Goal: Information Seeking & Learning: Learn about a topic

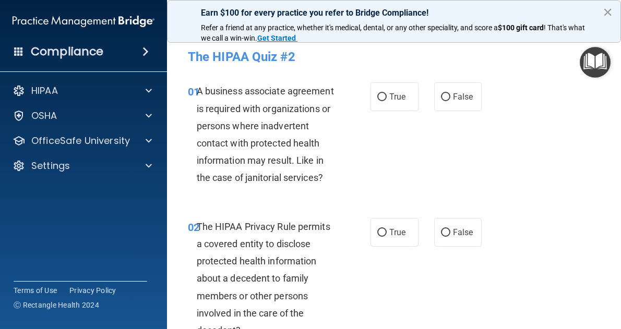
click at [607, 11] on button "×" at bounding box center [608, 12] width 10 height 17
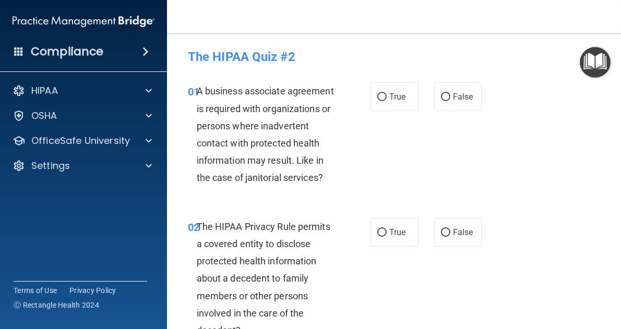
click at [88, 50] on h4 "Compliance" at bounding box center [67, 51] width 73 height 15
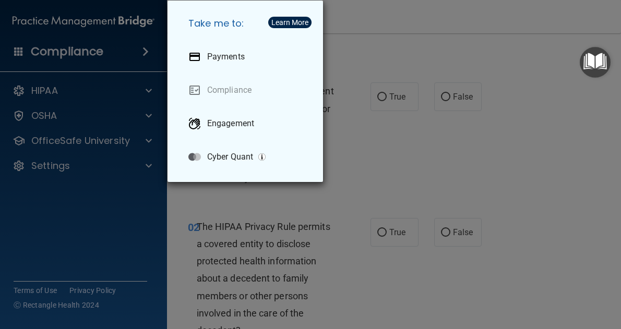
click at [580, 69] on img "Open Resource Center" at bounding box center [595, 62] width 31 height 31
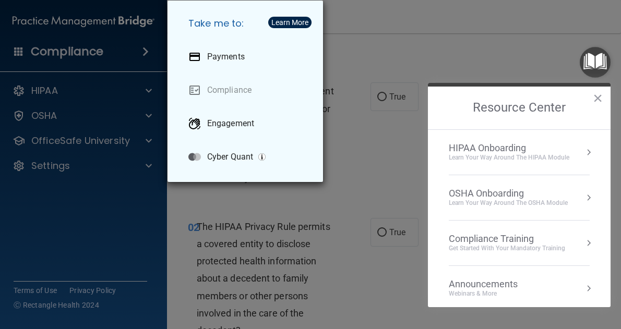
click at [539, 147] on div "HIPAA Onboarding" at bounding box center [509, 147] width 121 height 11
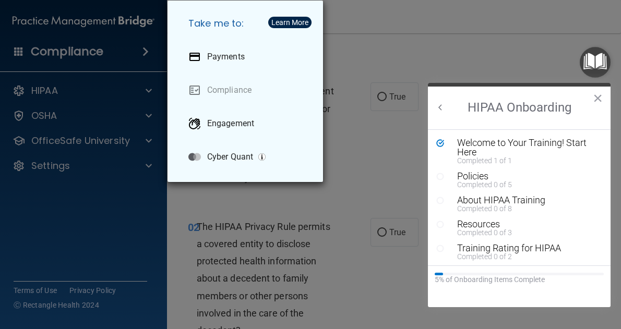
click at [539, 147] on div "Welcome to Your Training! Start Here" at bounding box center [522, 147] width 131 height 19
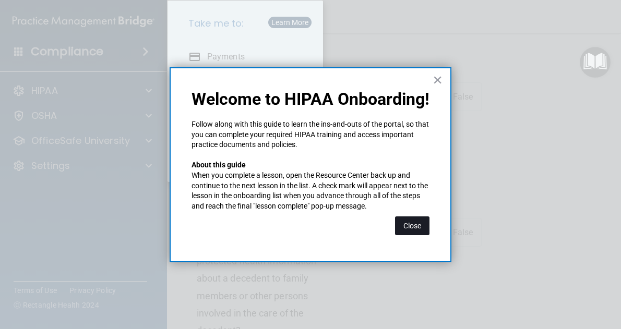
click at [418, 231] on button "Close" at bounding box center [412, 226] width 34 height 19
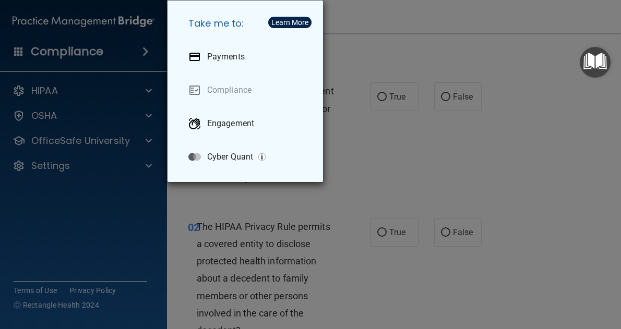
click at [595, 59] on img "Open Resource Center" at bounding box center [595, 62] width 31 height 31
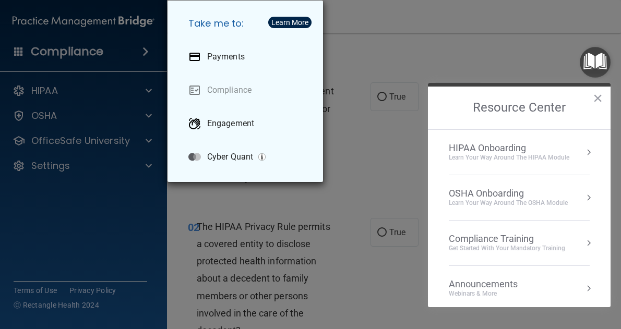
click at [559, 235] on div "Compliance Training" at bounding box center [507, 238] width 116 height 11
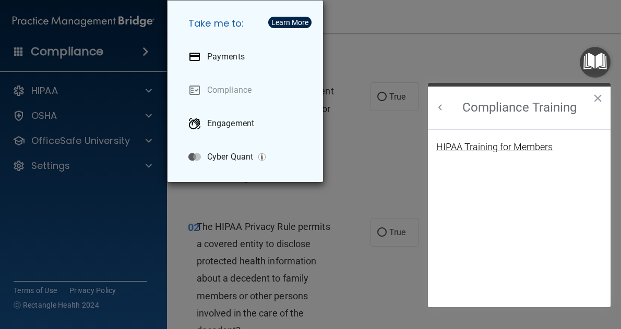
click at [507, 147] on div "HIPAA Training for Members" at bounding box center [494, 146] width 116 height 9
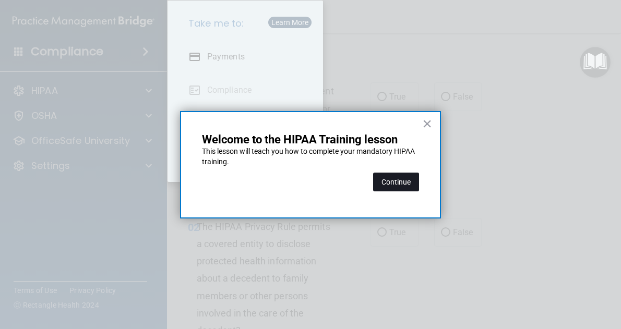
click at [391, 177] on button "Continue" at bounding box center [396, 182] width 46 height 19
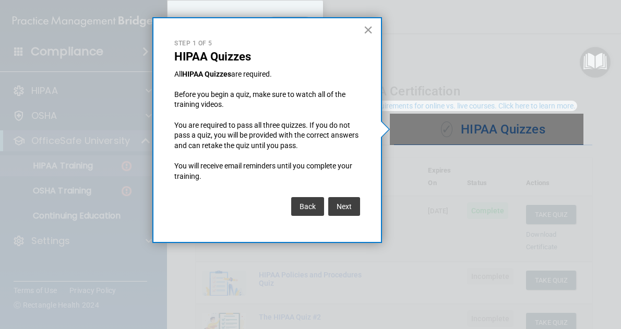
click at [365, 36] on button "×" at bounding box center [368, 29] width 10 height 17
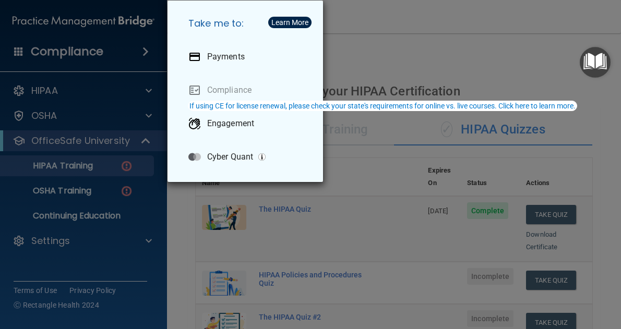
click at [377, 45] on div "Take me to: Payments Compliance Engagement Cyber Quant" at bounding box center [310, 164] width 621 height 329
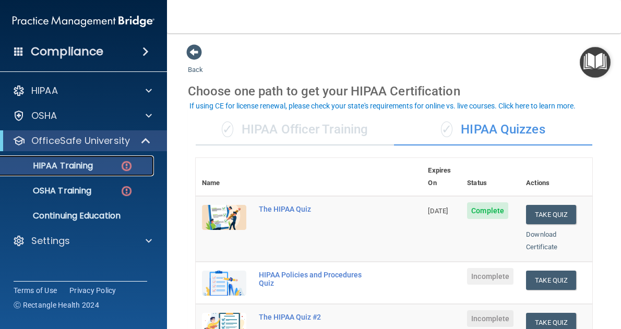
click at [95, 170] on div "HIPAA Training" at bounding box center [78, 166] width 142 height 10
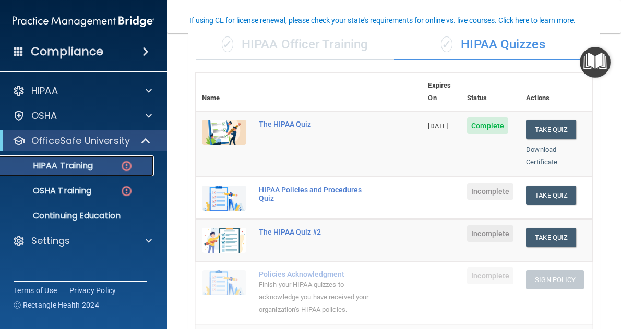
scroll to position [86, 0]
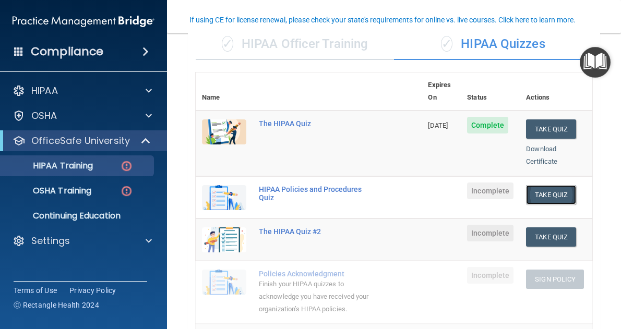
click at [548, 185] on button "Take Quiz" at bounding box center [551, 194] width 50 height 19
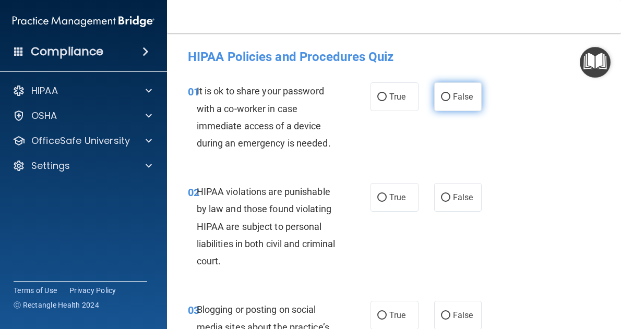
click at [458, 96] on span "False" at bounding box center [463, 97] width 20 height 10
click at [450, 96] on input "False" at bounding box center [445, 97] width 9 height 8
radio input "true"
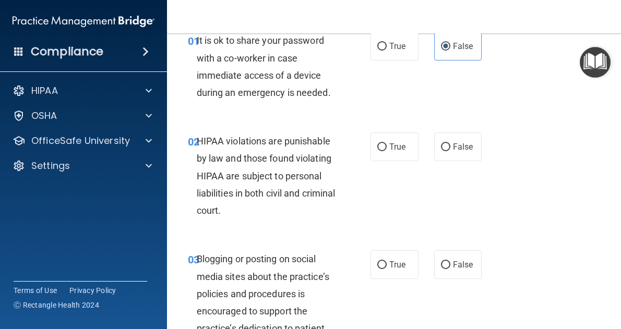
scroll to position [54, 0]
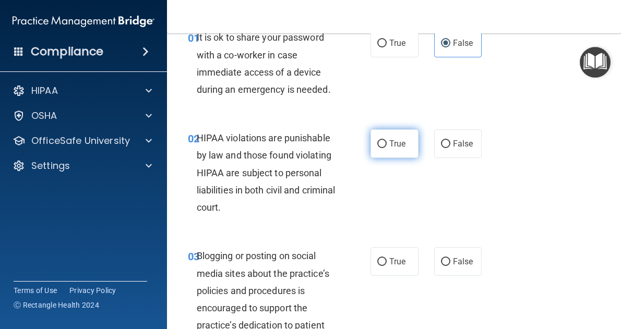
click at [389, 140] on span "True" at bounding box center [397, 144] width 16 height 10
click at [387, 140] on input "True" at bounding box center [381, 144] width 9 height 8
radio input "true"
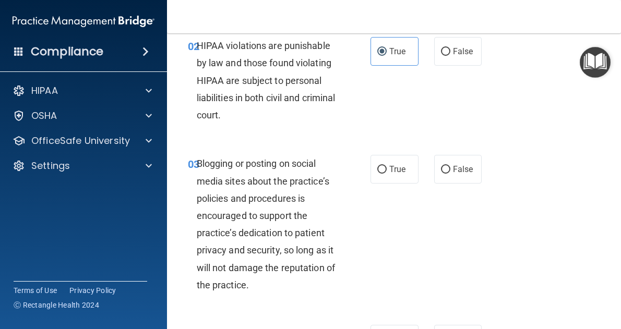
scroll to position [147, 0]
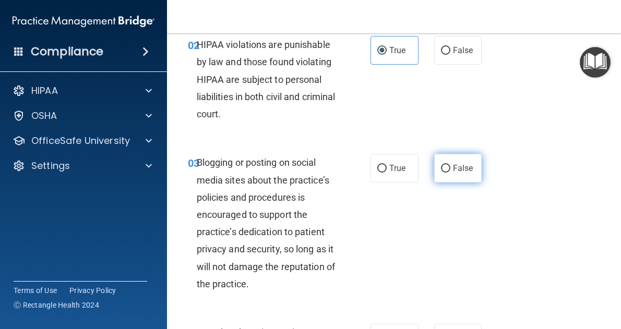
click at [456, 168] on span "False" at bounding box center [463, 168] width 20 height 10
click at [450, 168] on input "False" at bounding box center [445, 169] width 9 height 8
radio input "true"
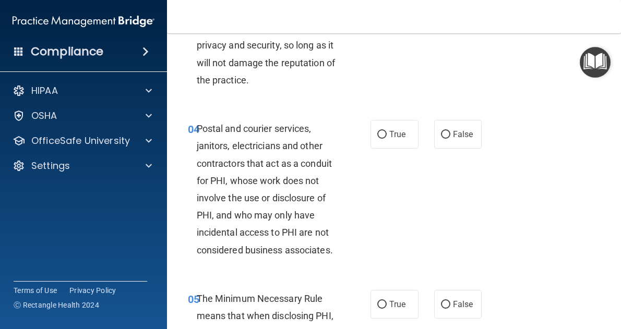
scroll to position [353, 0]
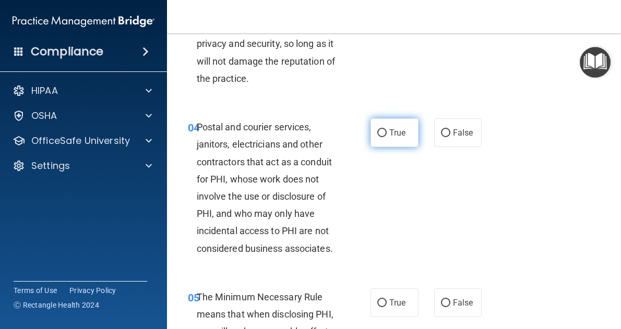
click at [394, 127] on label "True" at bounding box center [394, 132] width 48 height 29
click at [387, 129] on input "True" at bounding box center [381, 133] width 9 height 8
radio input "true"
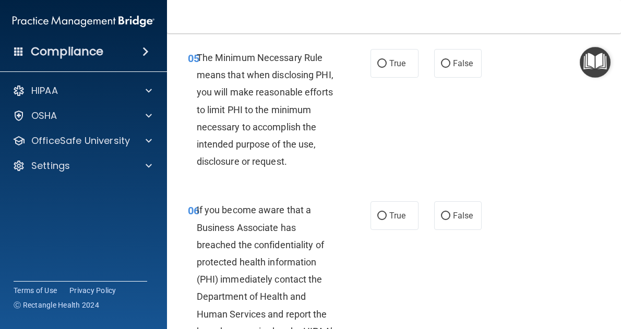
scroll to position [591, 0]
